Goal: Find specific page/section: Find specific page/section

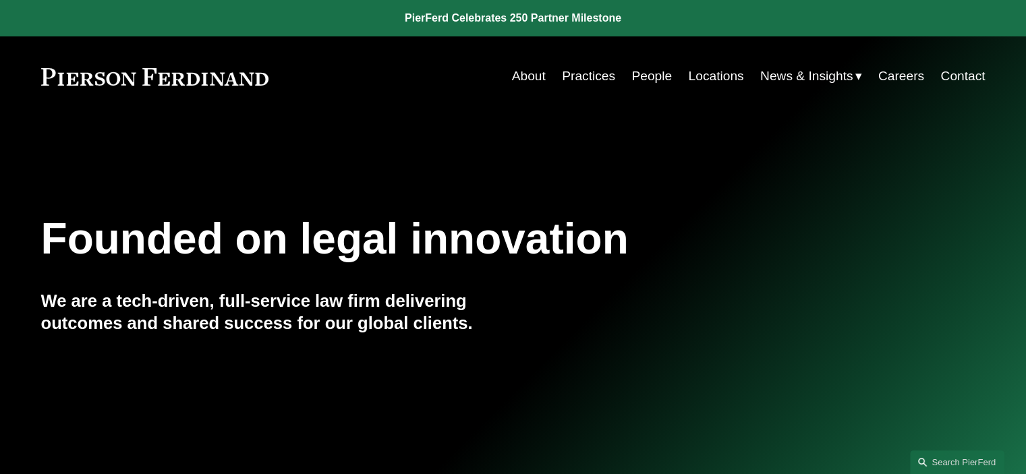
click at [653, 72] on link "People" at bounding box center [652, 76] width 40 height 26
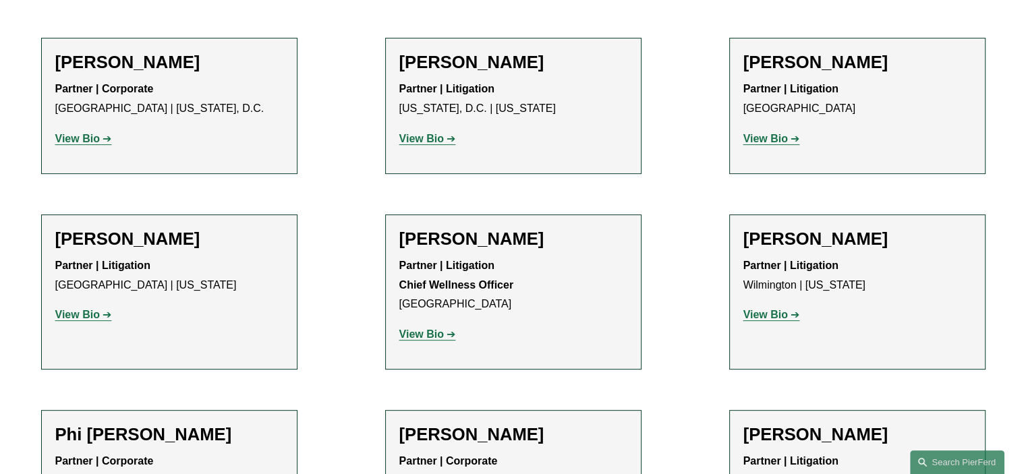
scroll to position [10670, 0]
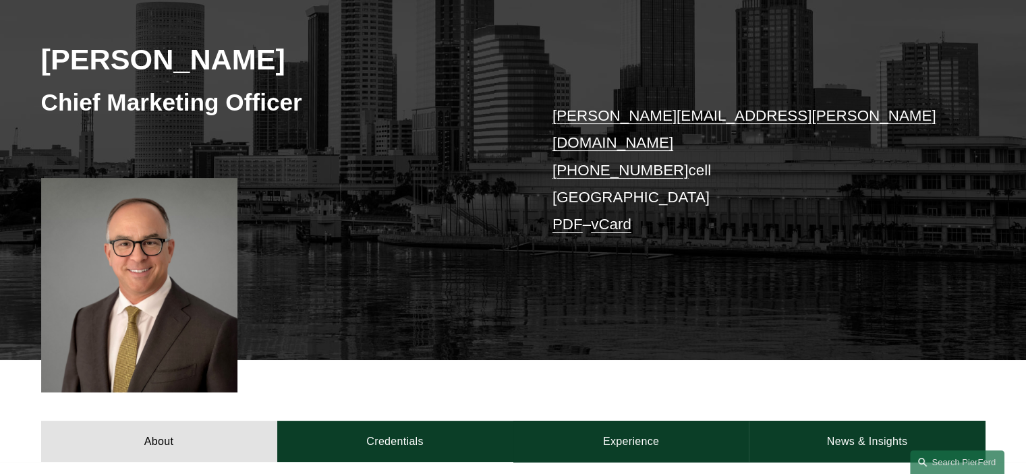
scroll to position [135, 0]
